Goal: Navigation & Orientation: Find specific page/section

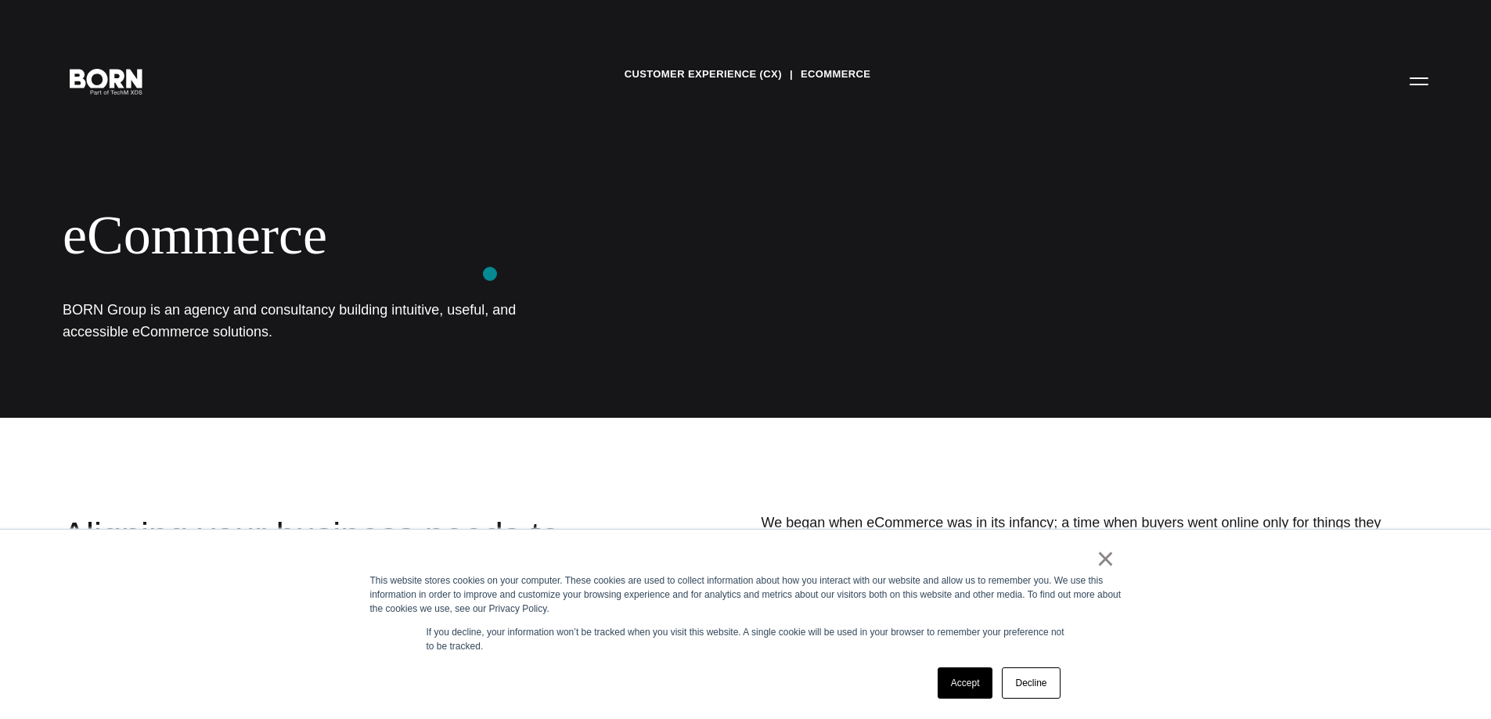
scroll to position [391, 0]
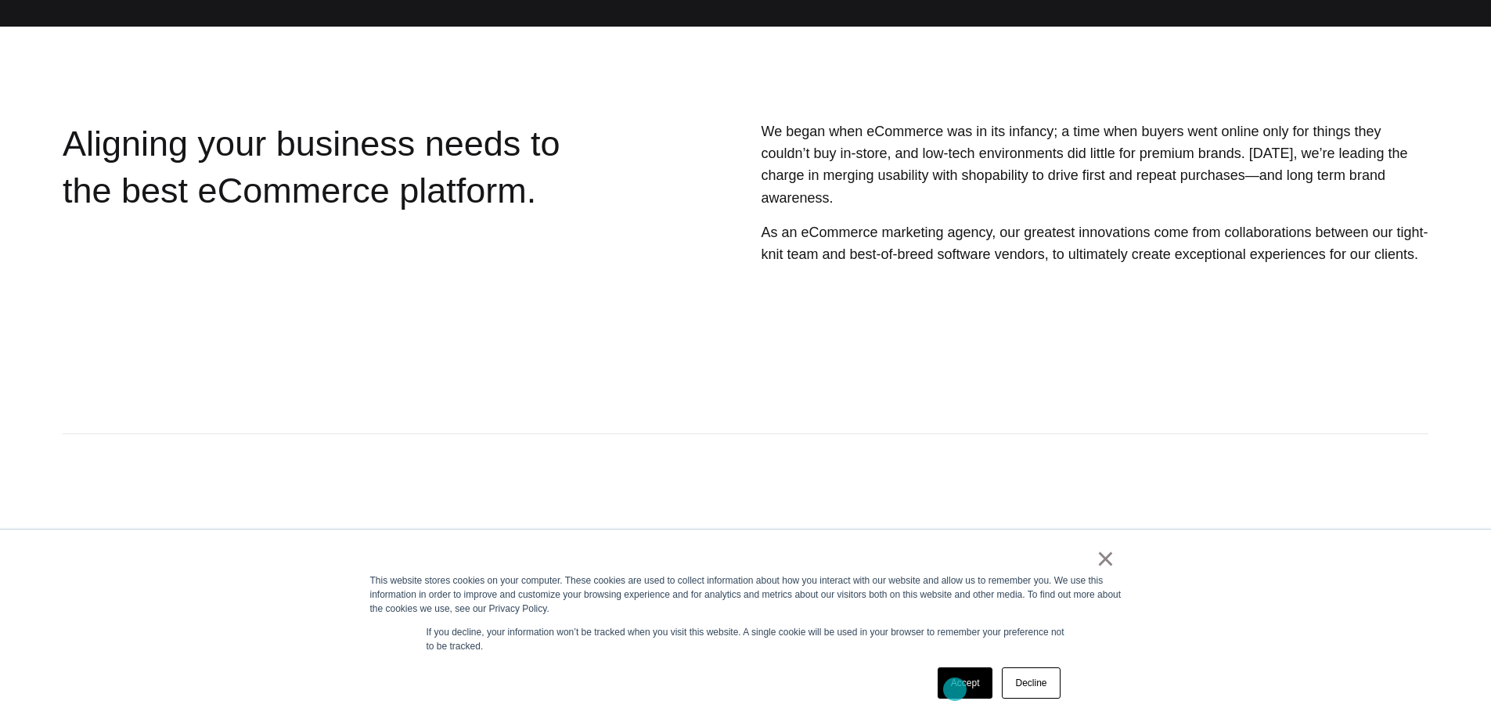
click at [953, 691] on link "Accept" at bounding box center [965, 682] width 56 height 31
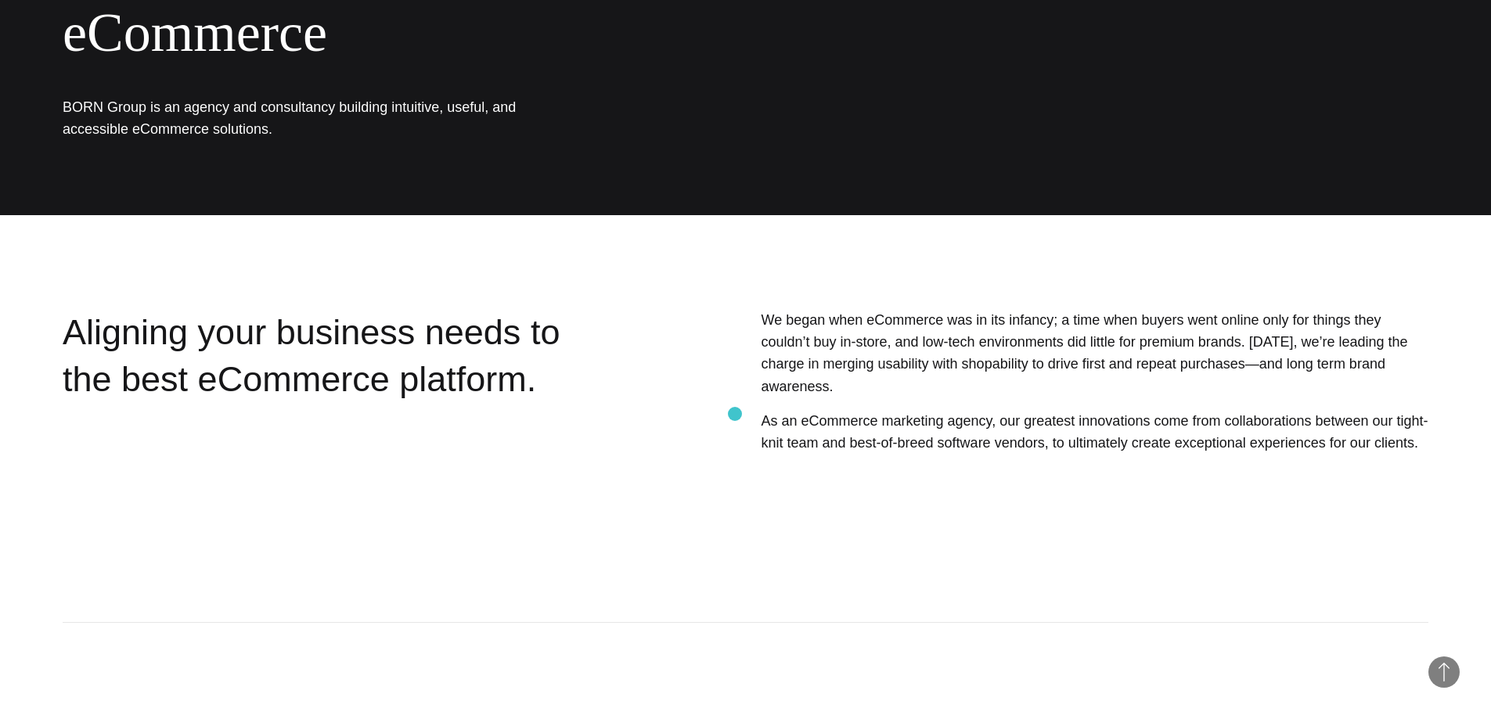
scroll to position [0, 0]
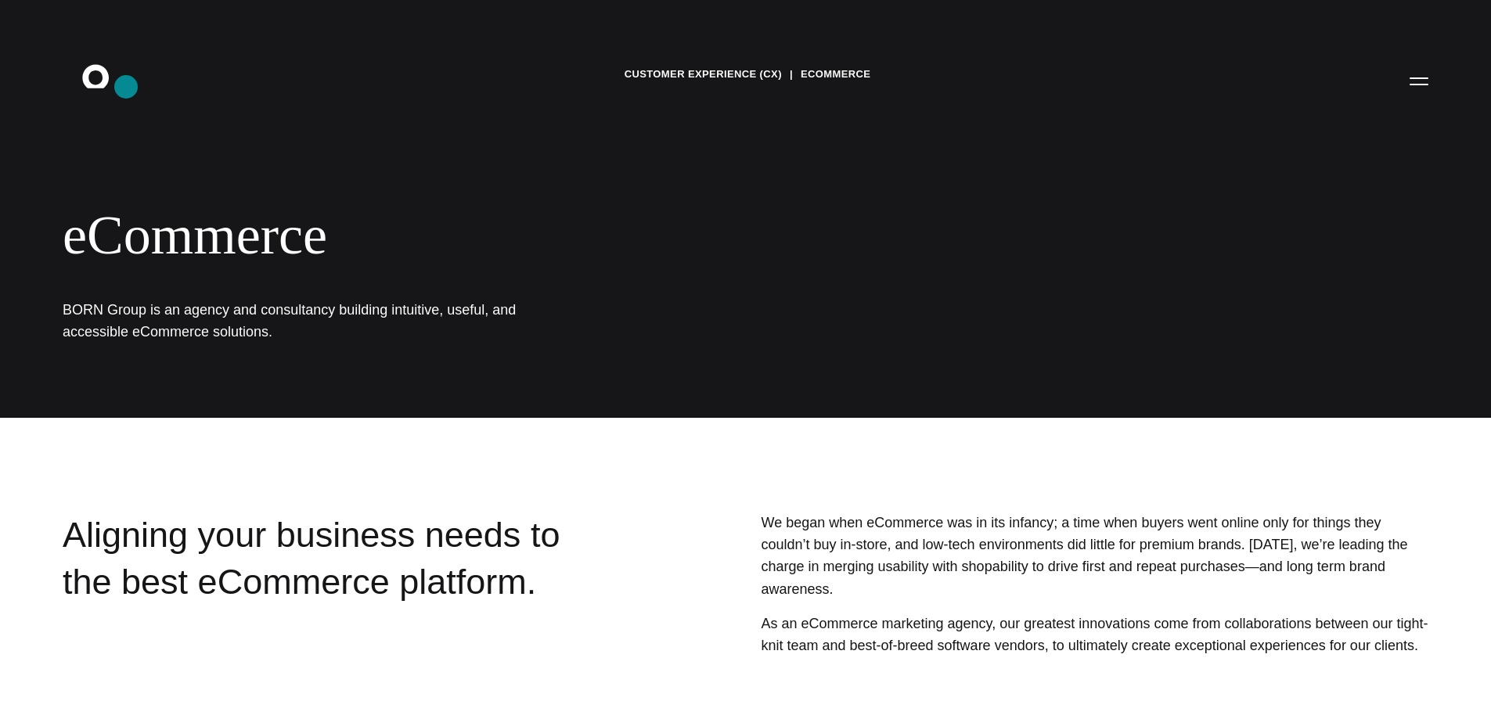
click at [126, 88] on icon ".st0{display:none;} .st1{display:inline;} .st2{font-family:'HelveticaNeue-Mediu…" at bounding box center [106, 80] width 100 height 41
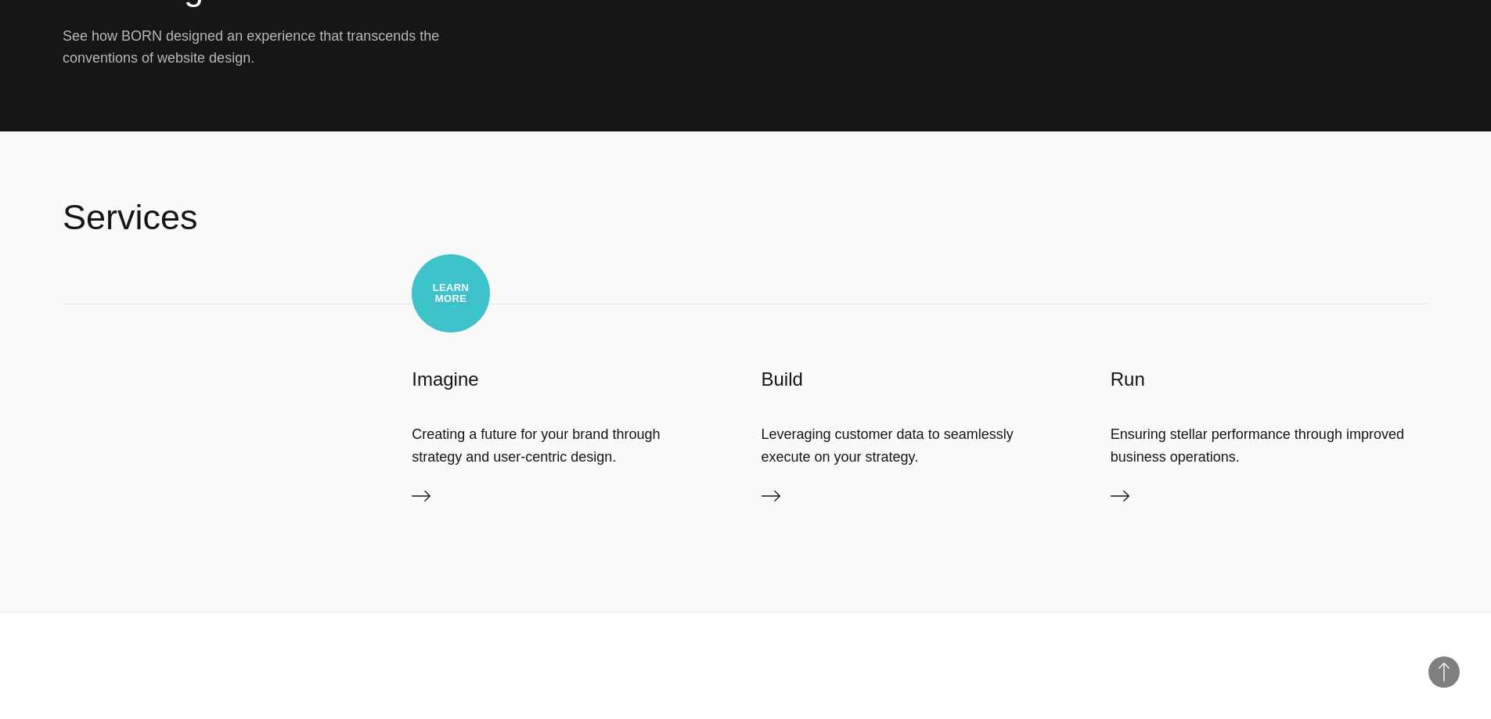
scroll to position [2227, 0]
